Goal: Task Accomplishment & Management: Use online tool/utility

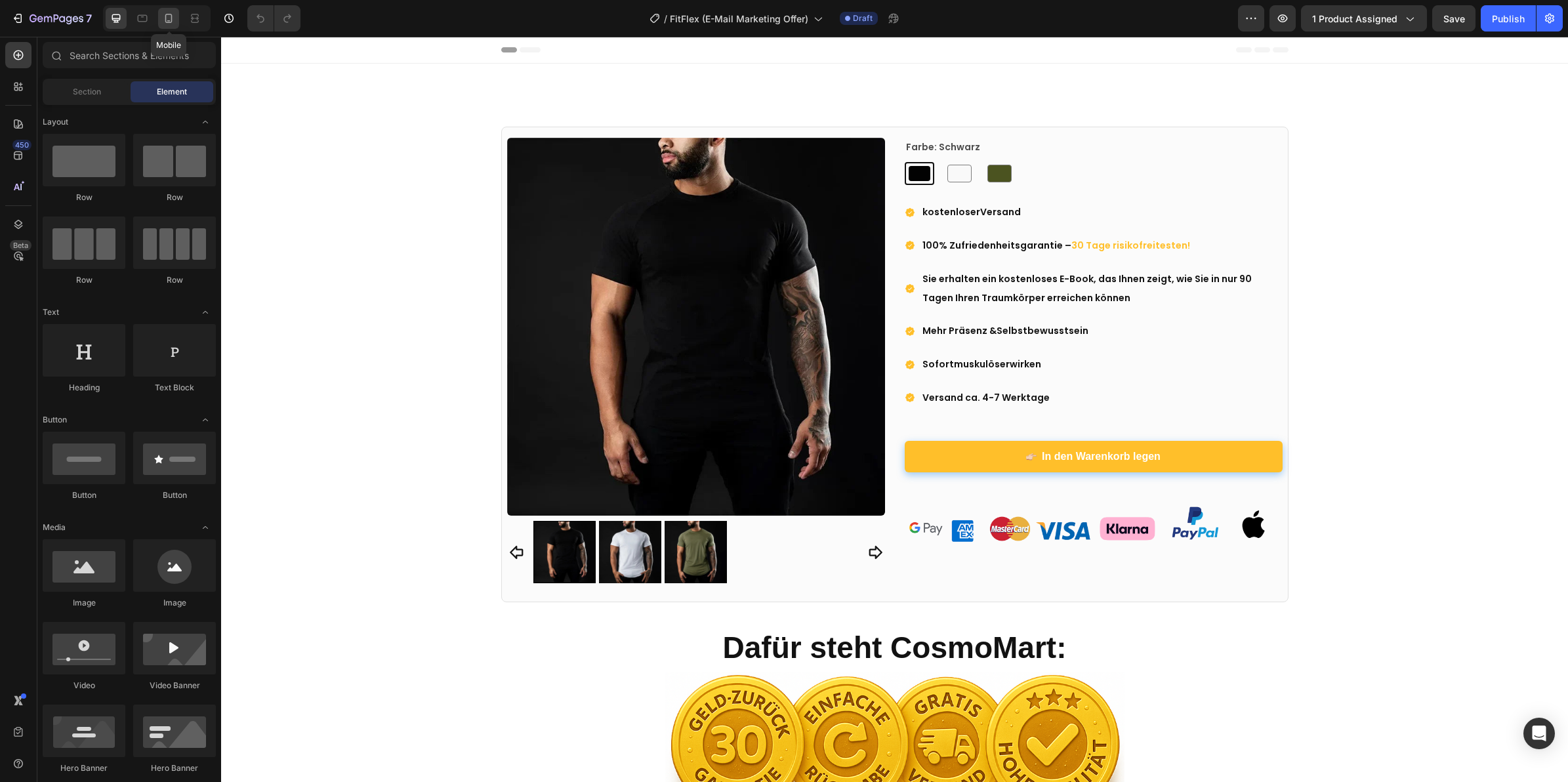
click at [172, 14] on icon at bounding box center [169, 18] width 7 height 9
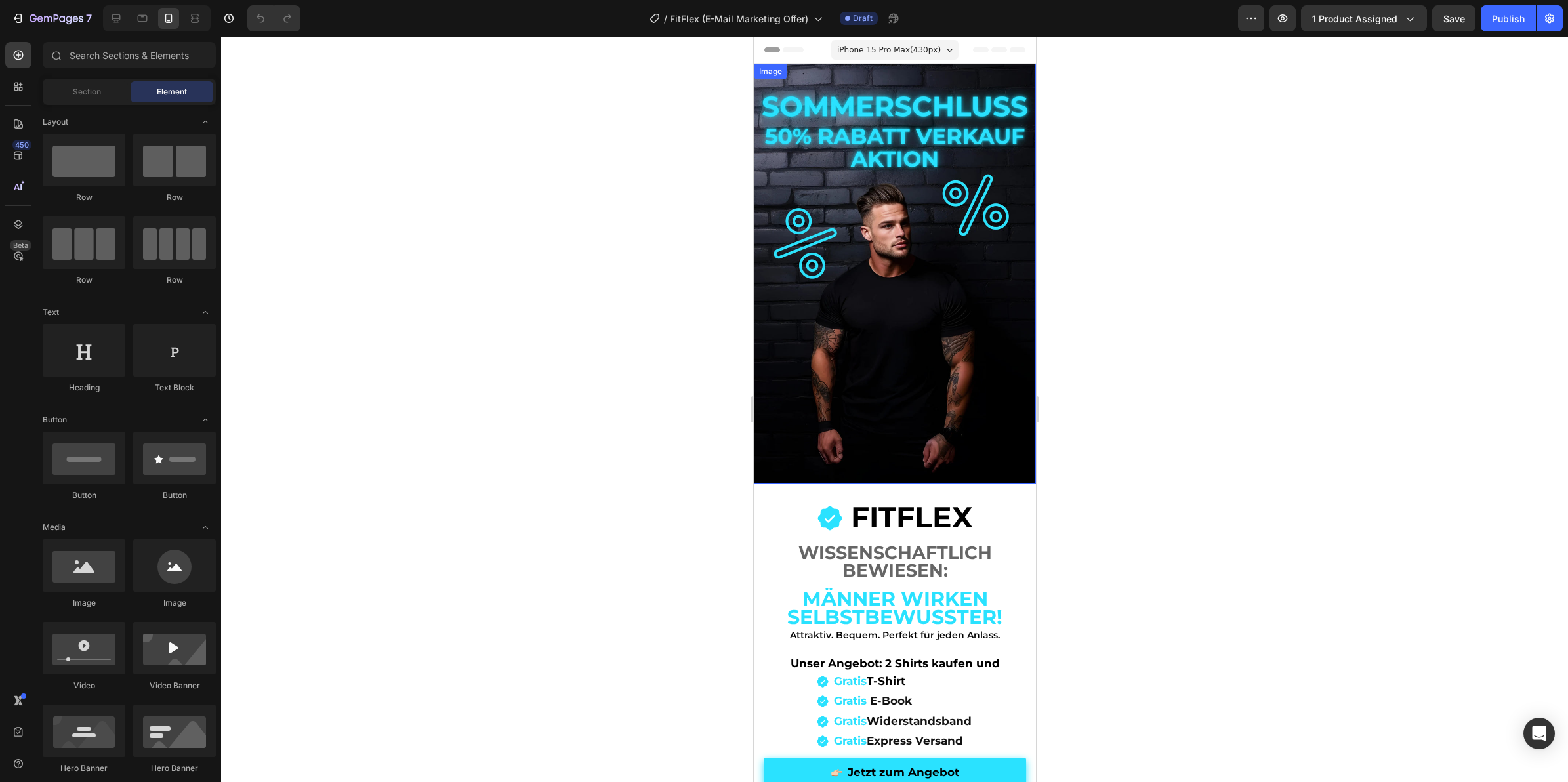
drag, startPoint x: 853, startPoint y: 208, endPoint x: 848, endPoint y: 218, distance: 11.2
click at [853, 208] on img at bounding box center [894, 273] width 282 height 420
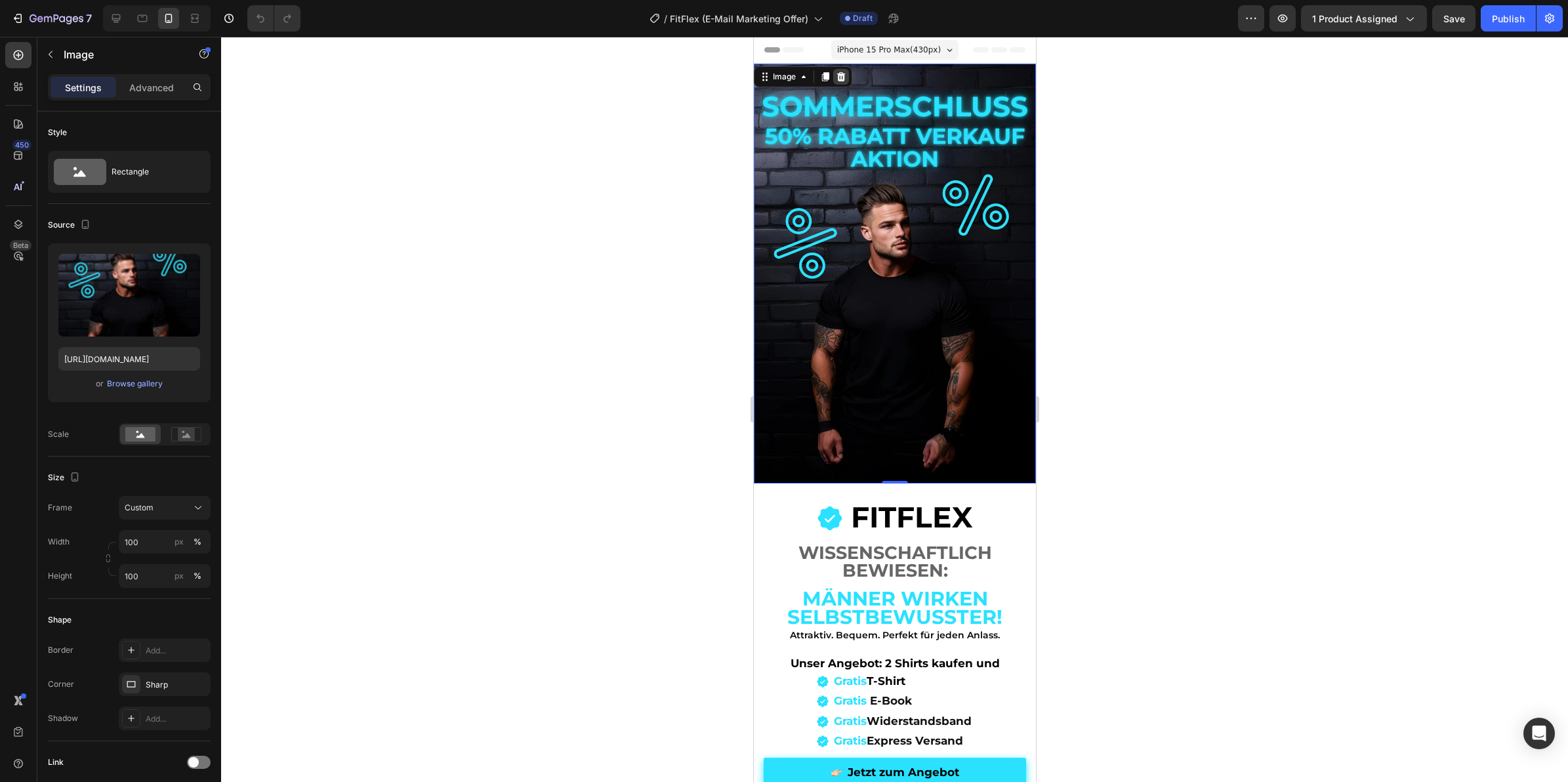
click at [840, 77] on icon at bounding box center [841, 77] width 9 height 9
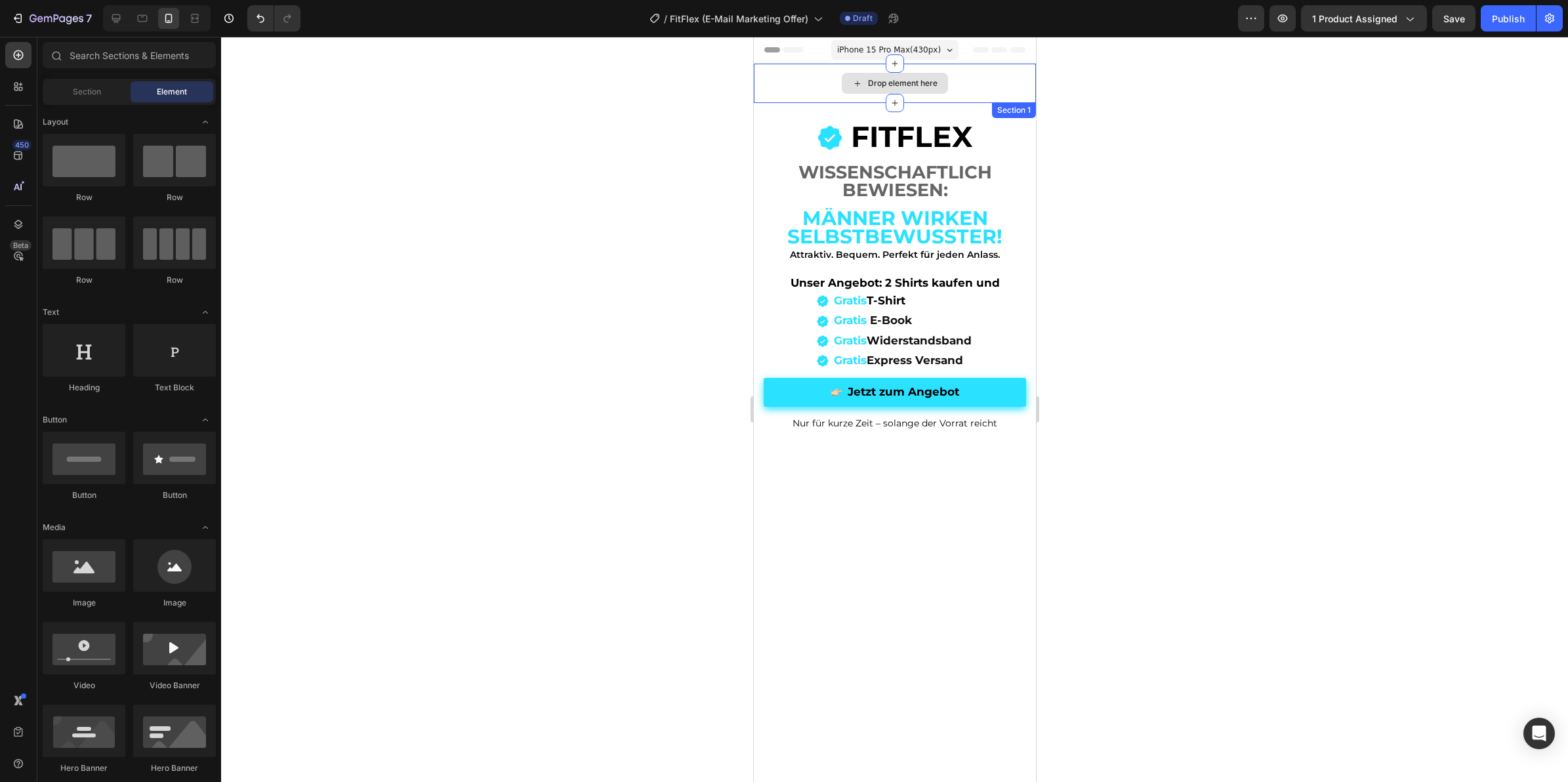
click at [807, 86] on div "Drop element here" at bounding box center [894, 82] width 282 height 39
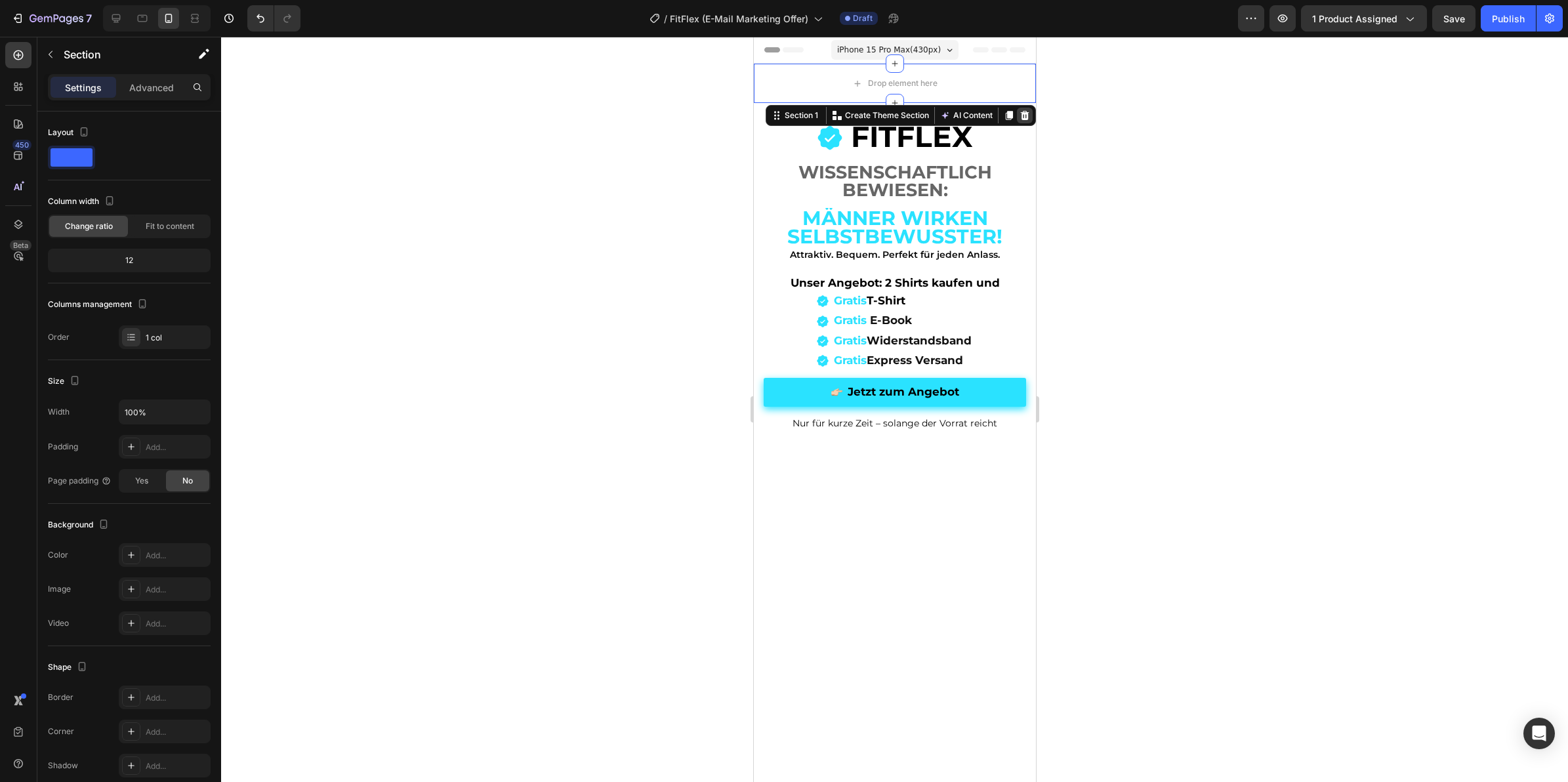
click at [1019, 117] on icon at bounding box center [1024, 116] width 10 height 10
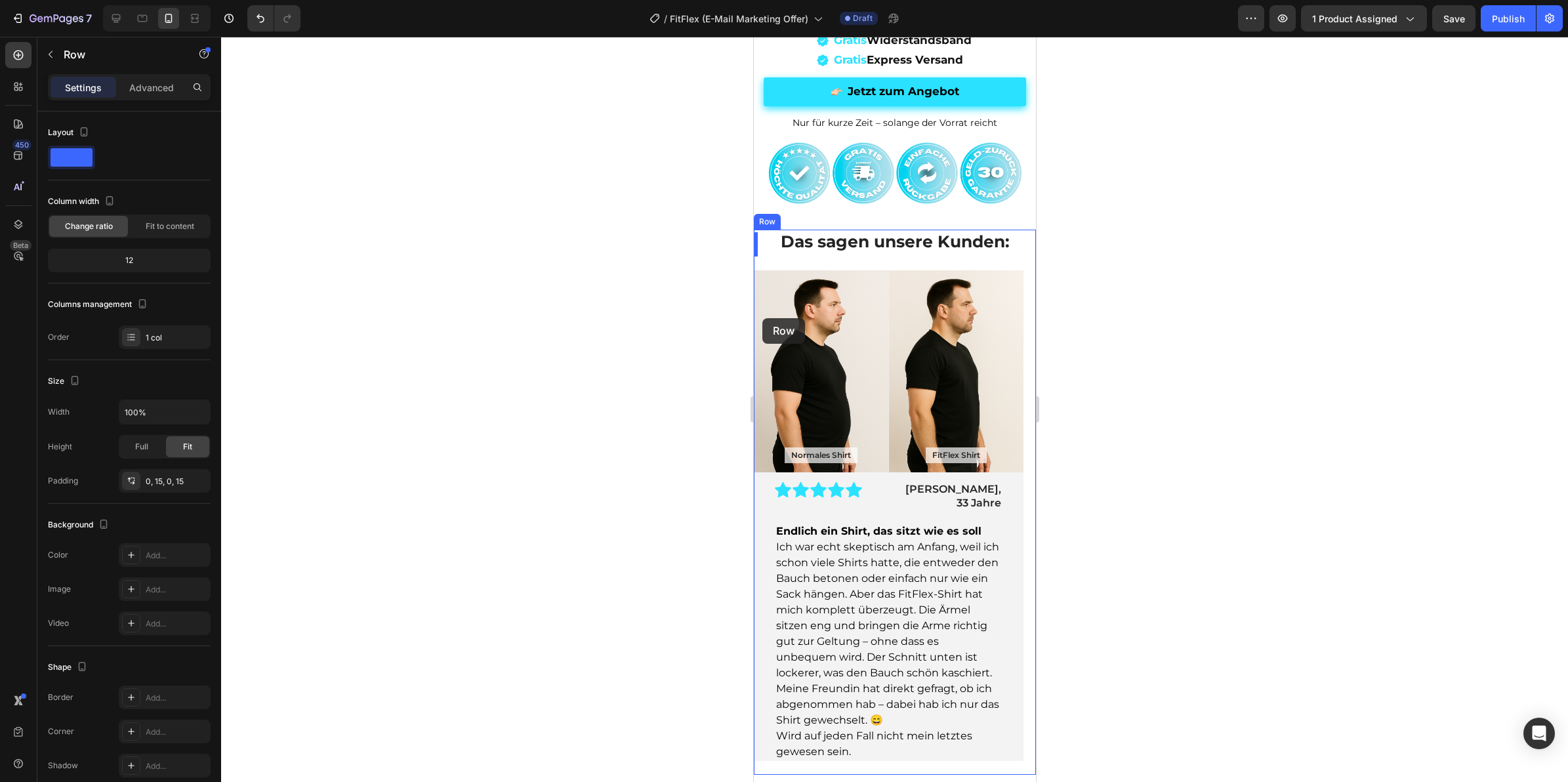
scroll to position [164, 0]
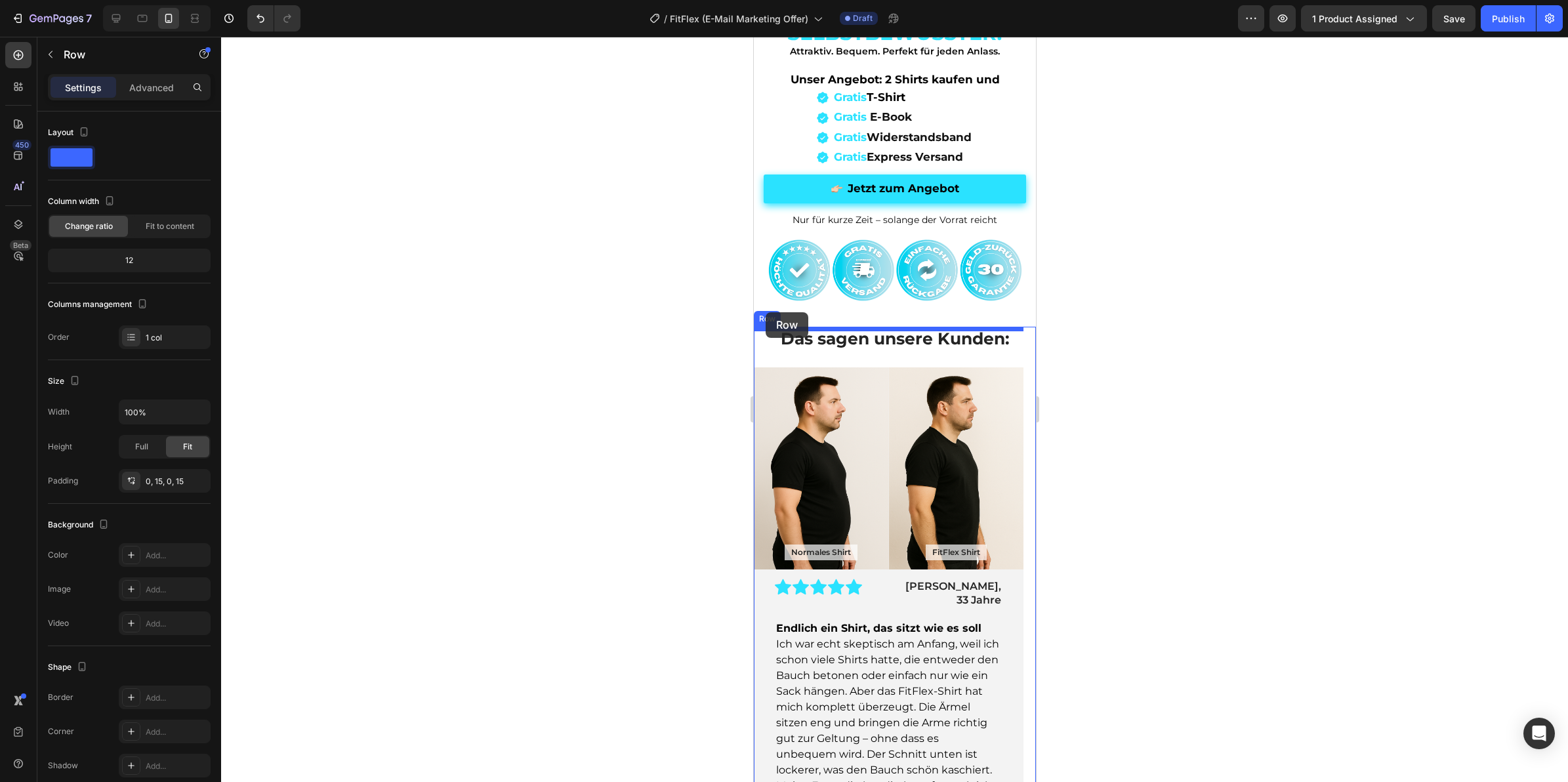
drag, startPoint x: 760, startPoint y: 328, endPoint x: 766, endPoint y: 312, distance: 17.1
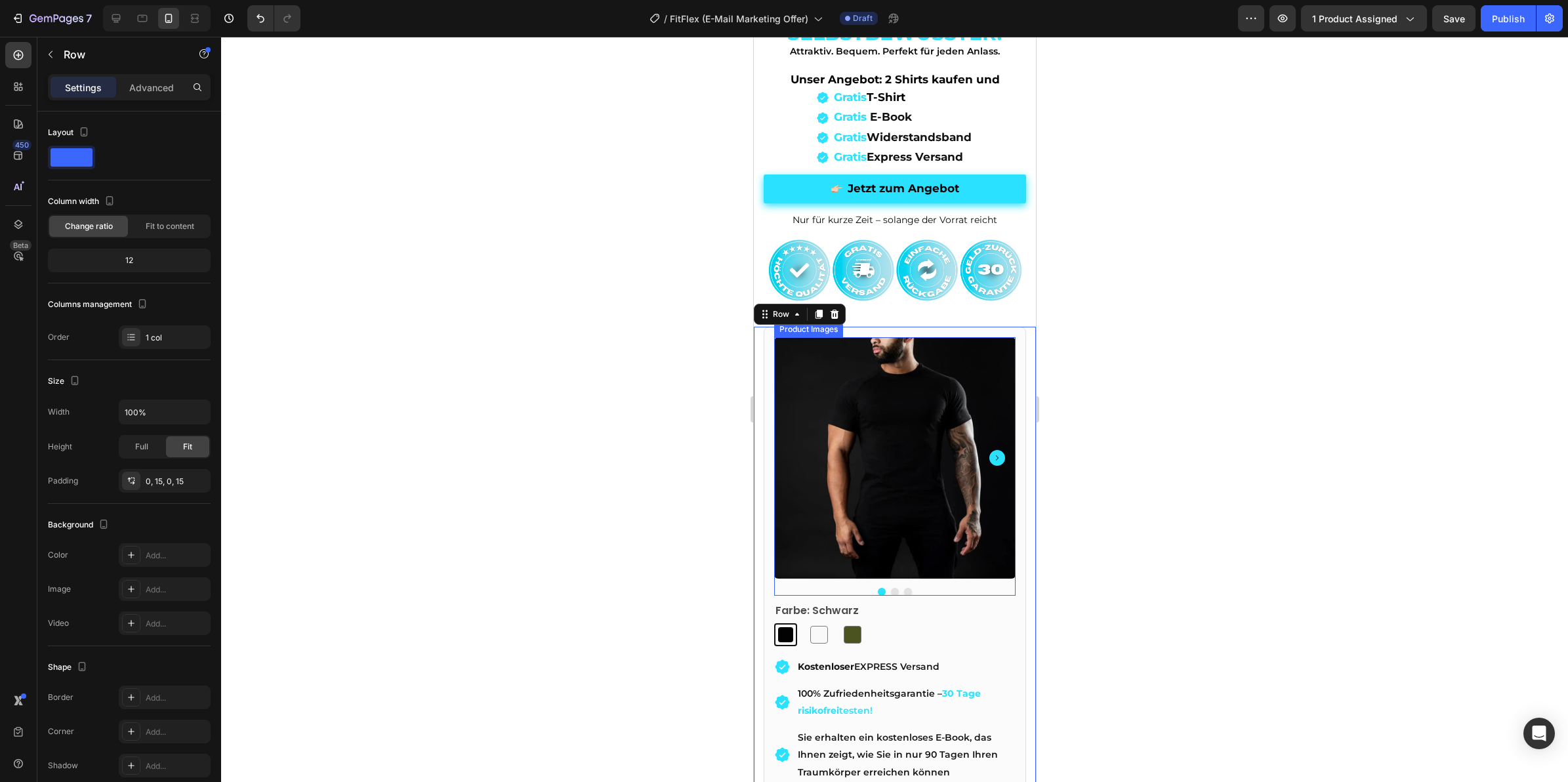
click at [1126, 386] on div at bounding box center [894, 409] width 1347 height 745
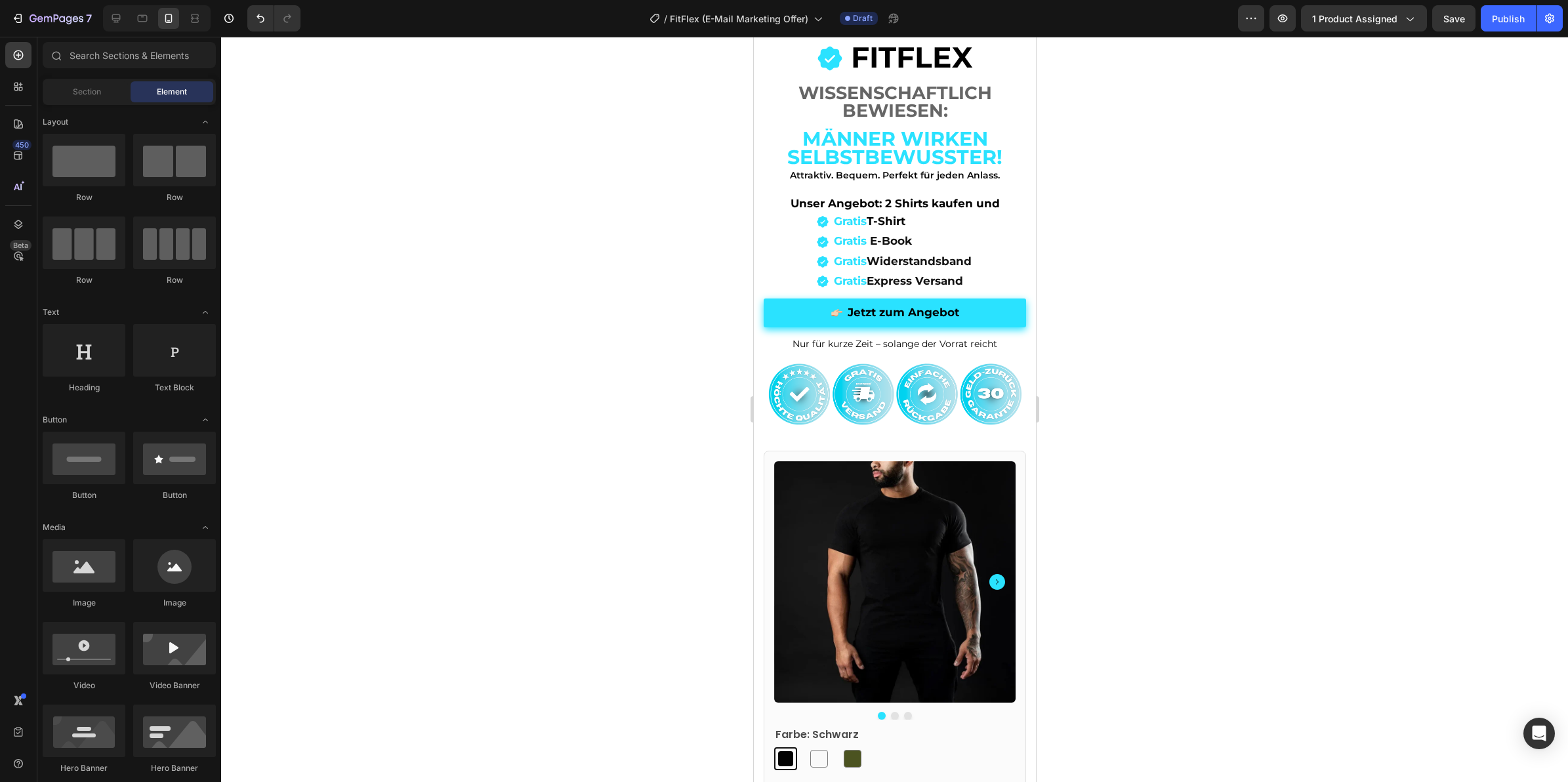
scroll to position [0, 0]
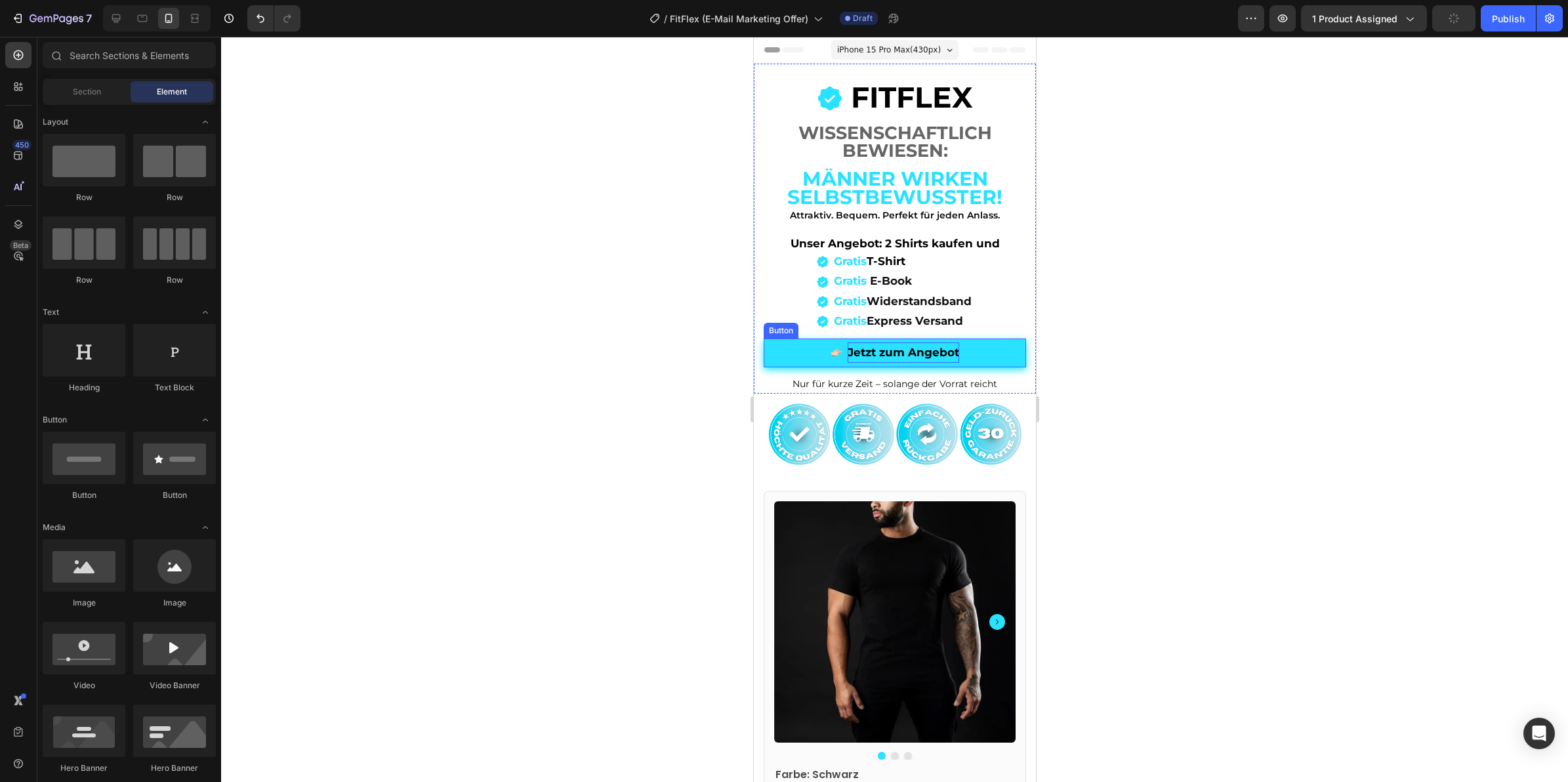
click at [925, 362] on p "Jetzt zum Angebot" at bounding box center [903, 353] width 112 height 21
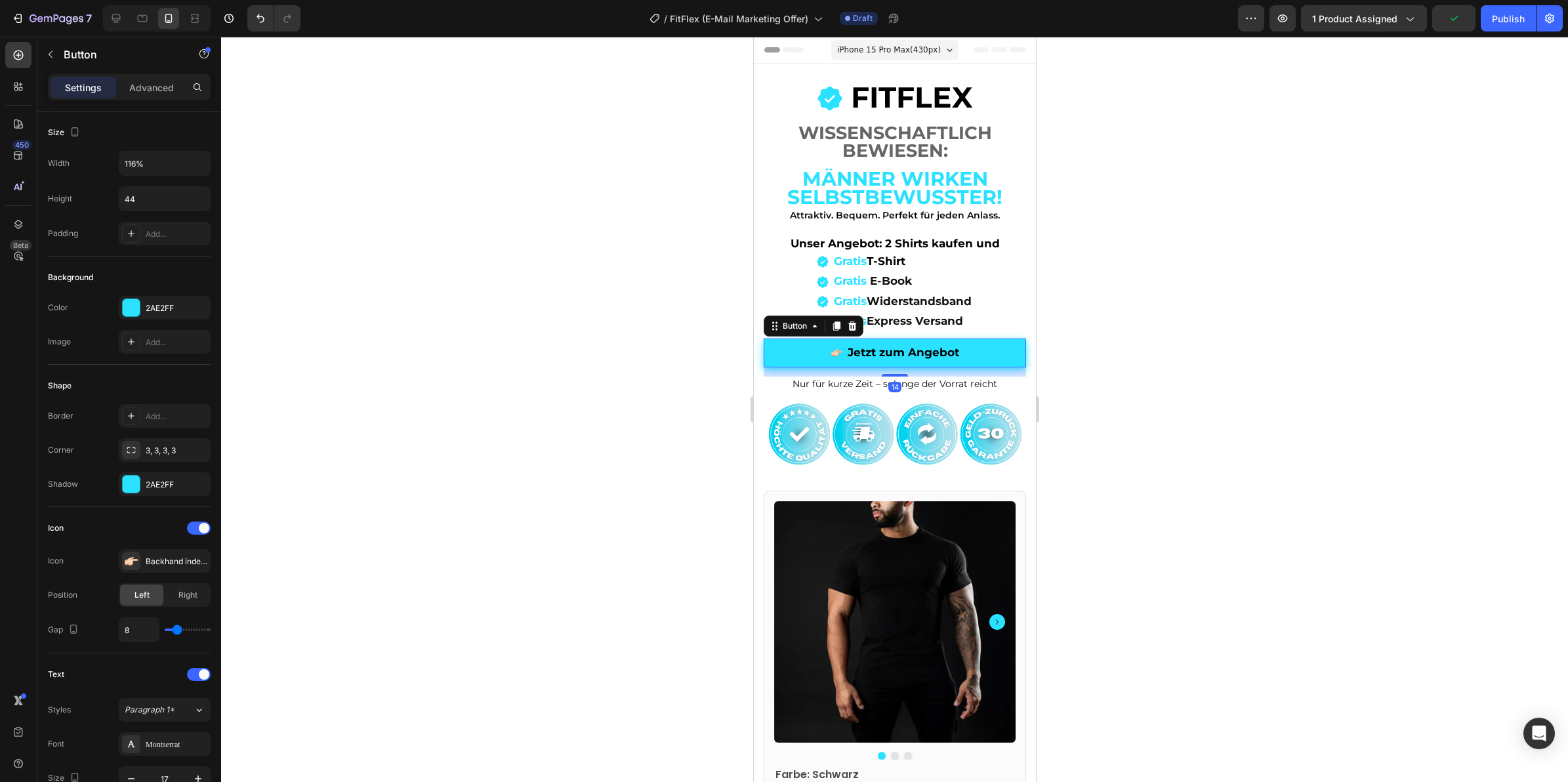
click at [1084, 398] on div at bounding box center [894, 409] width 1347 height 745
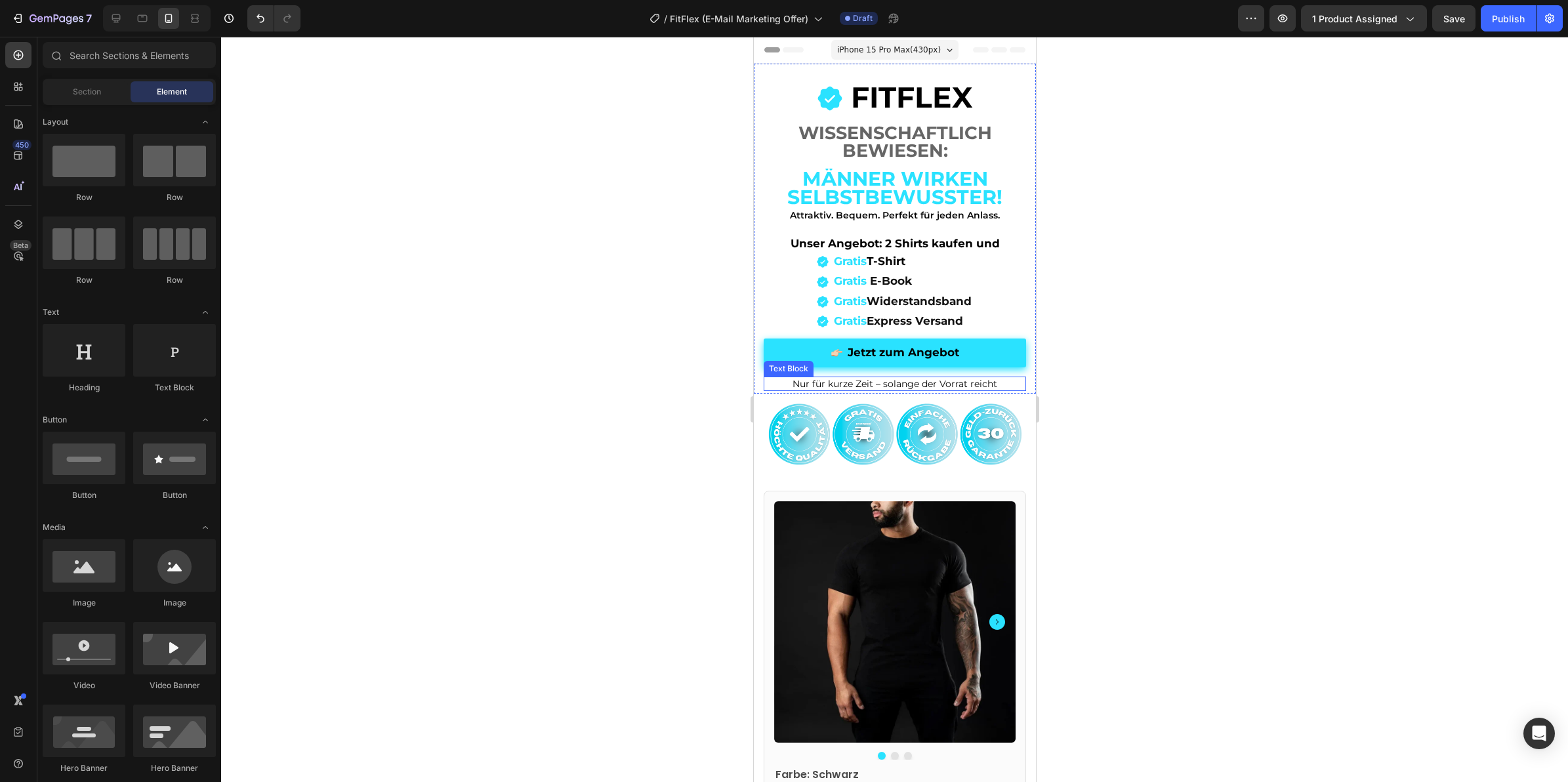
click at [877, 386] on span "Nur für kurze Zeit – solange der Vorrat reicht" at bounding box center [894, 384] width 205 height 12
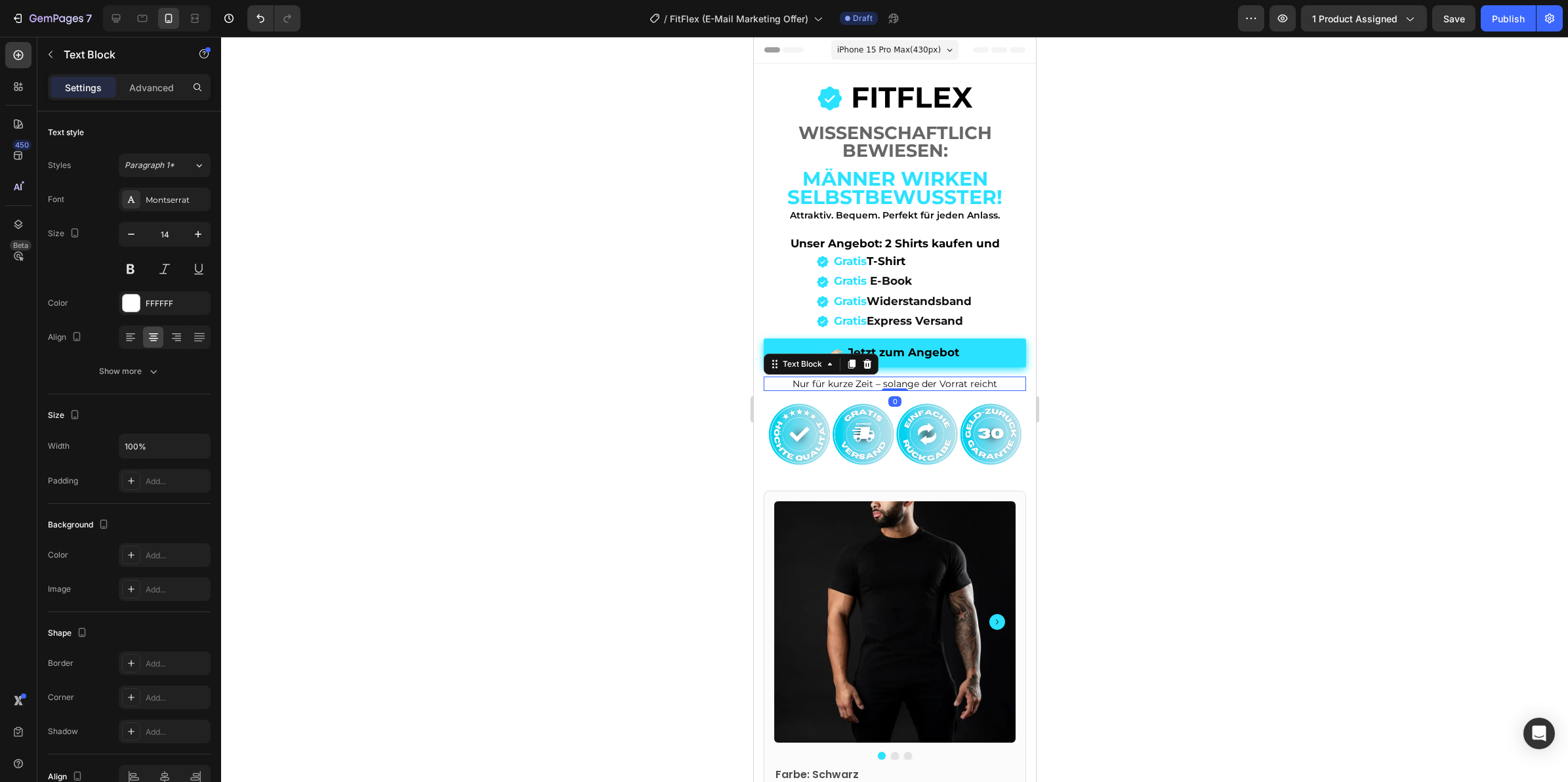
click at [1143, 440] on div at bounding box center [894, 409] width 1347 height 745
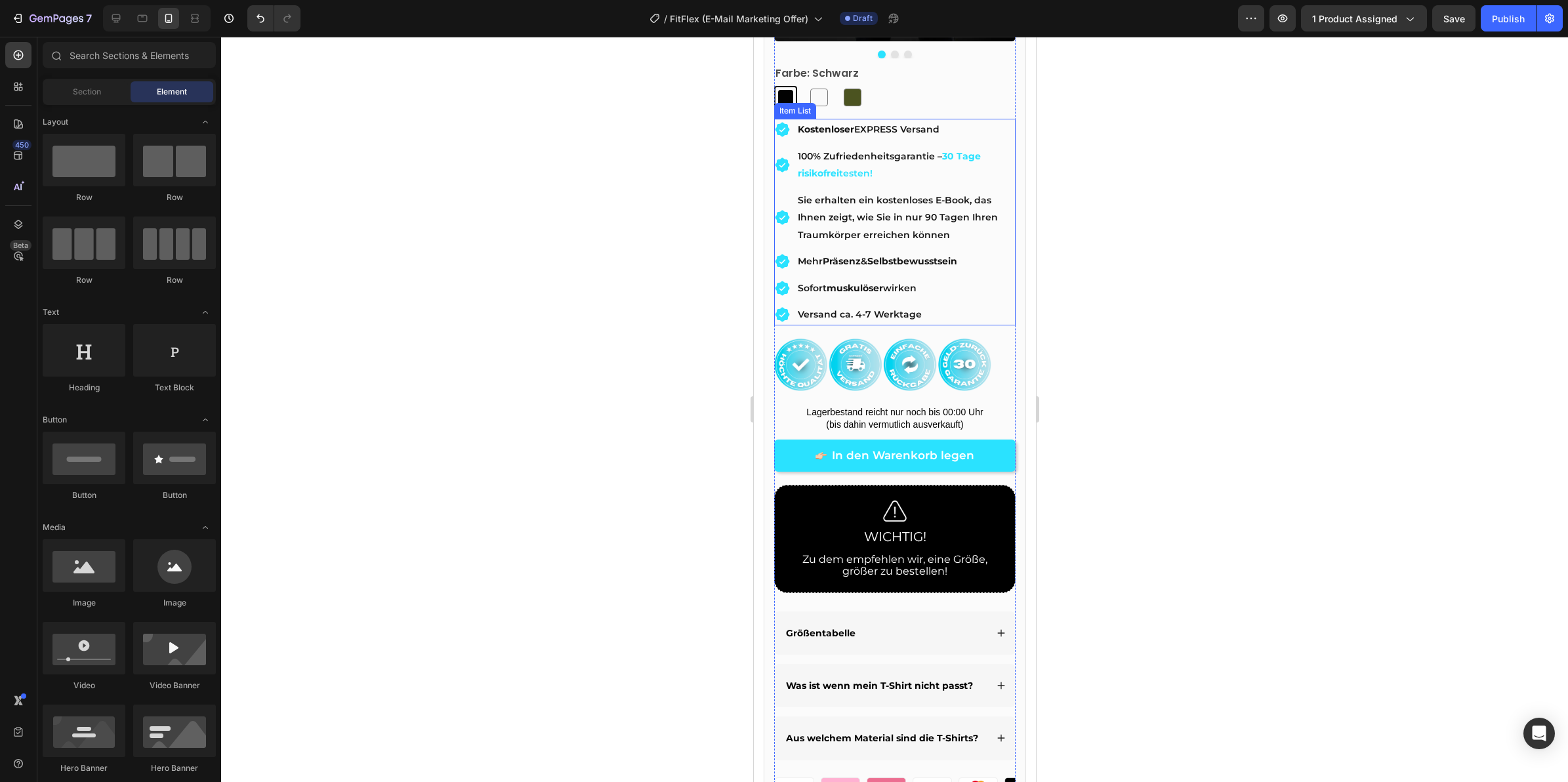
scroll to position [739, 0]
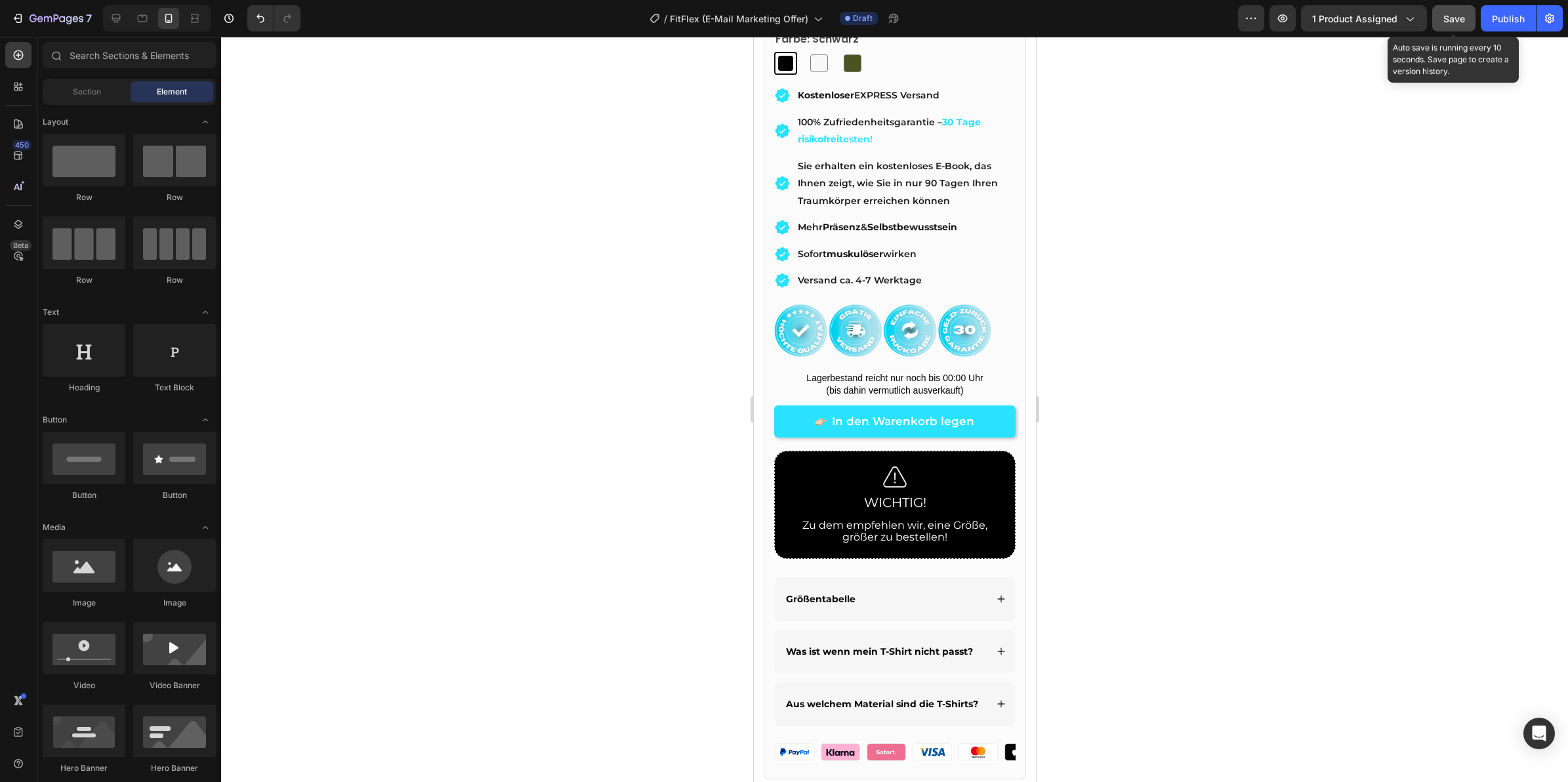
click at [1460, 21] on span "Save" at bounding box center [1454, 18] width 21 height 11
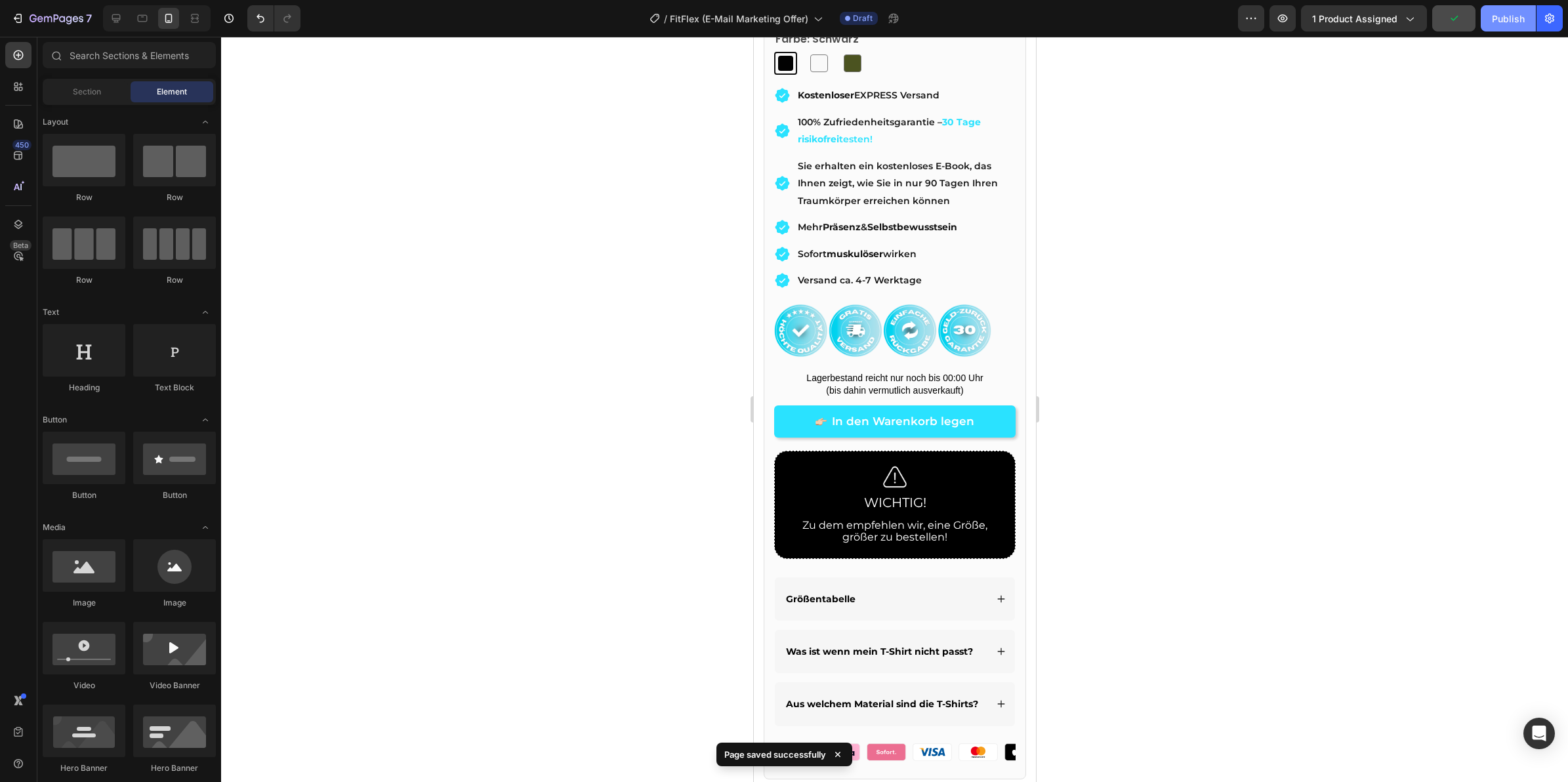
click at [1500, 25] on button "Publish" at bounding box center [1508, 18] width 55 height 27
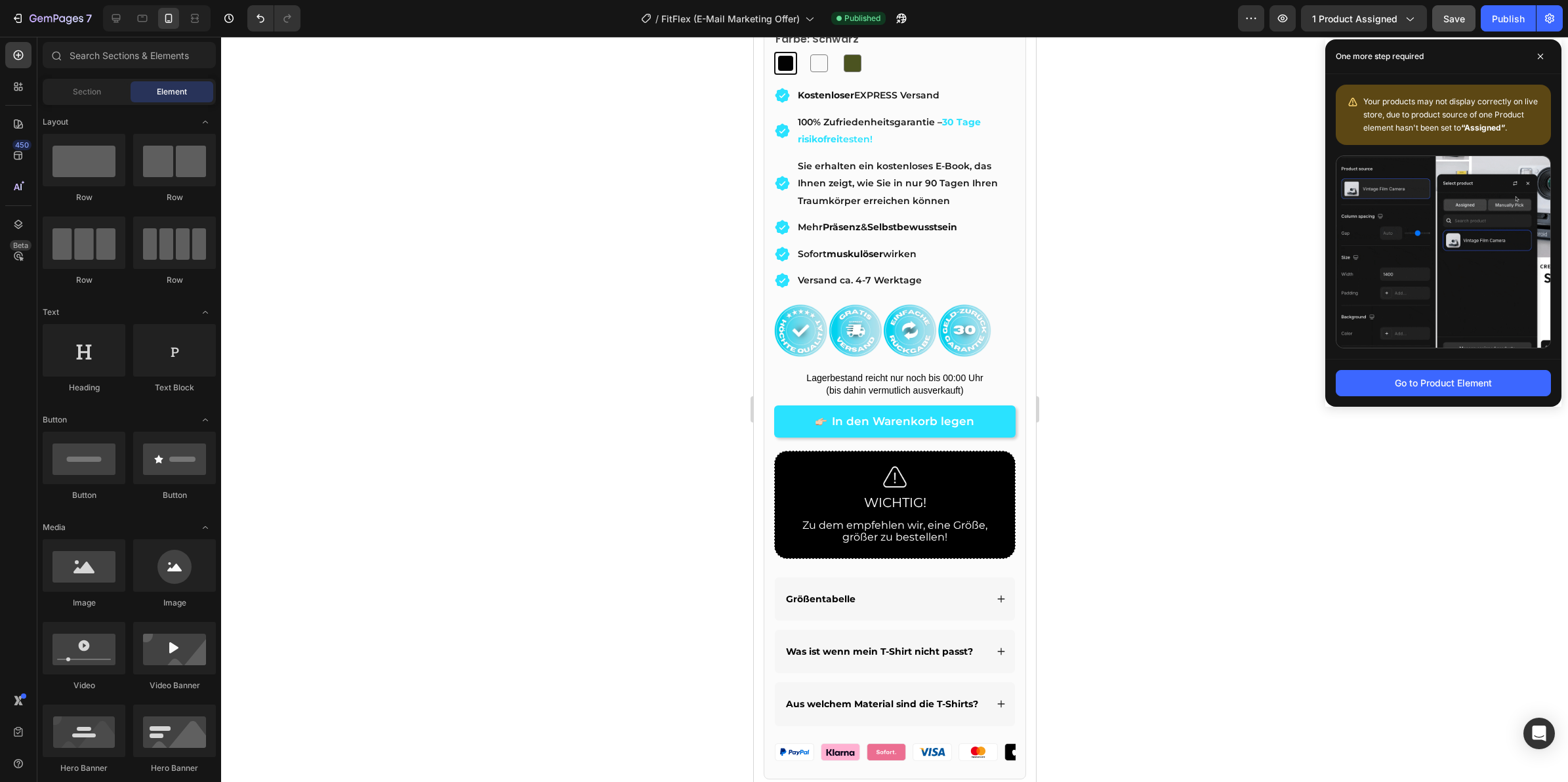
click at [1130, 166] on div at bounding box center [894, 409] width 1347 height 745
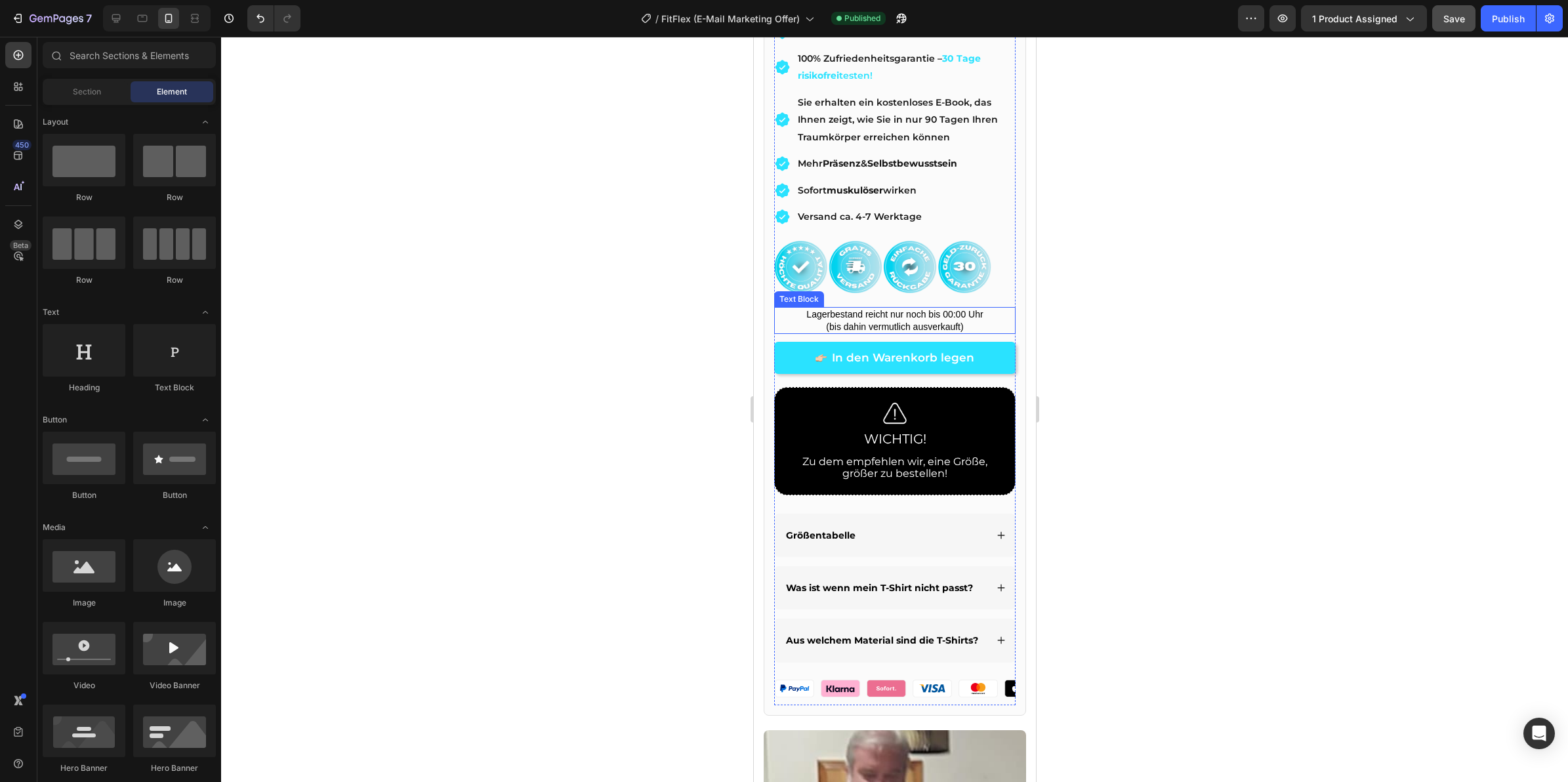
scroll to position [656, 0]
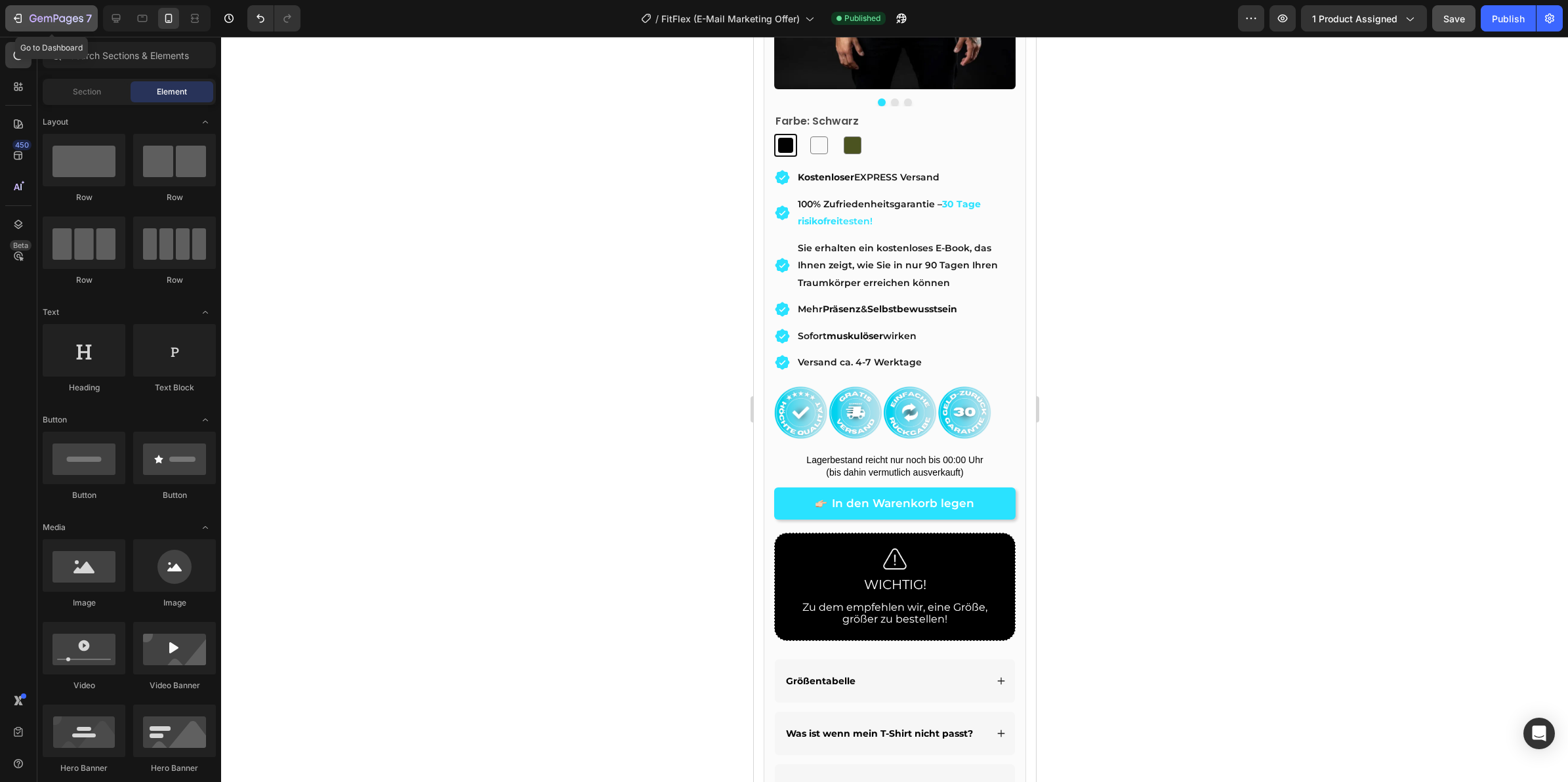
click at [60, 28] on button "7" at bounding box center [52, 18] width 93 height 27
